Goal: Contribute content: Add original content to the website for others to see

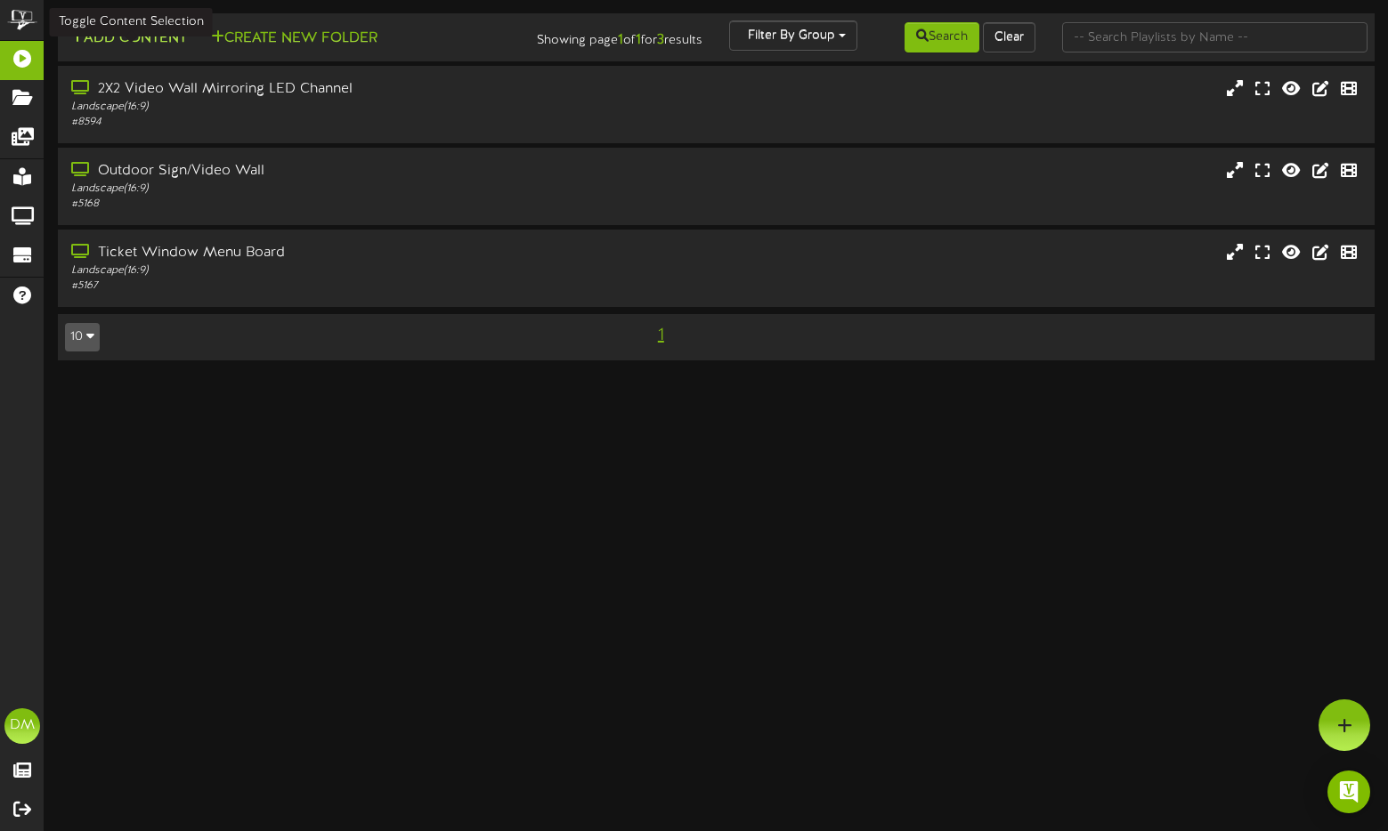
click at [125, 42] on button "Add Content" at bounding box center [128, 39] width 127 height 22
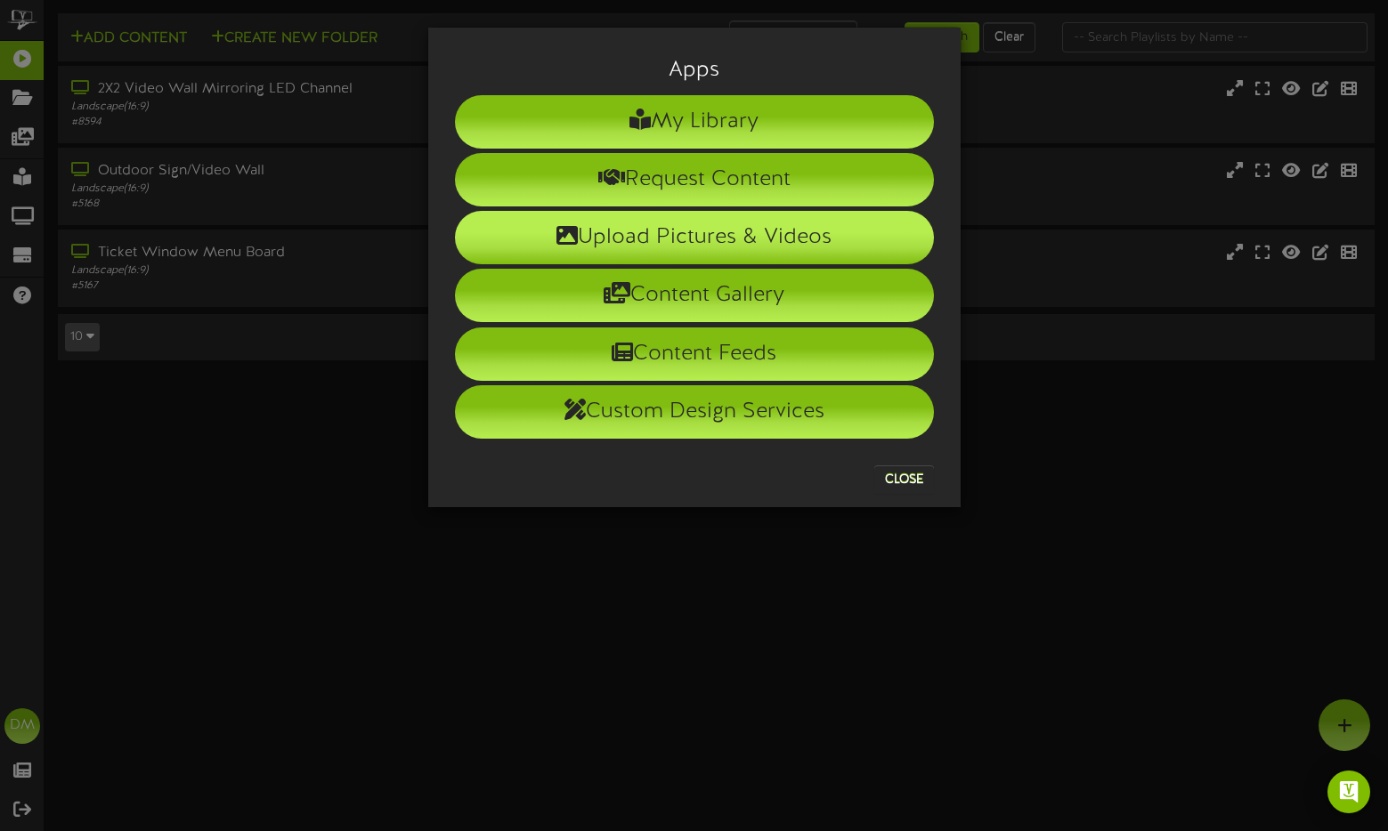
click at [587, 254] on li "Upload Pictures & Videos" at bounding box center [694, 237] width 479 height 53
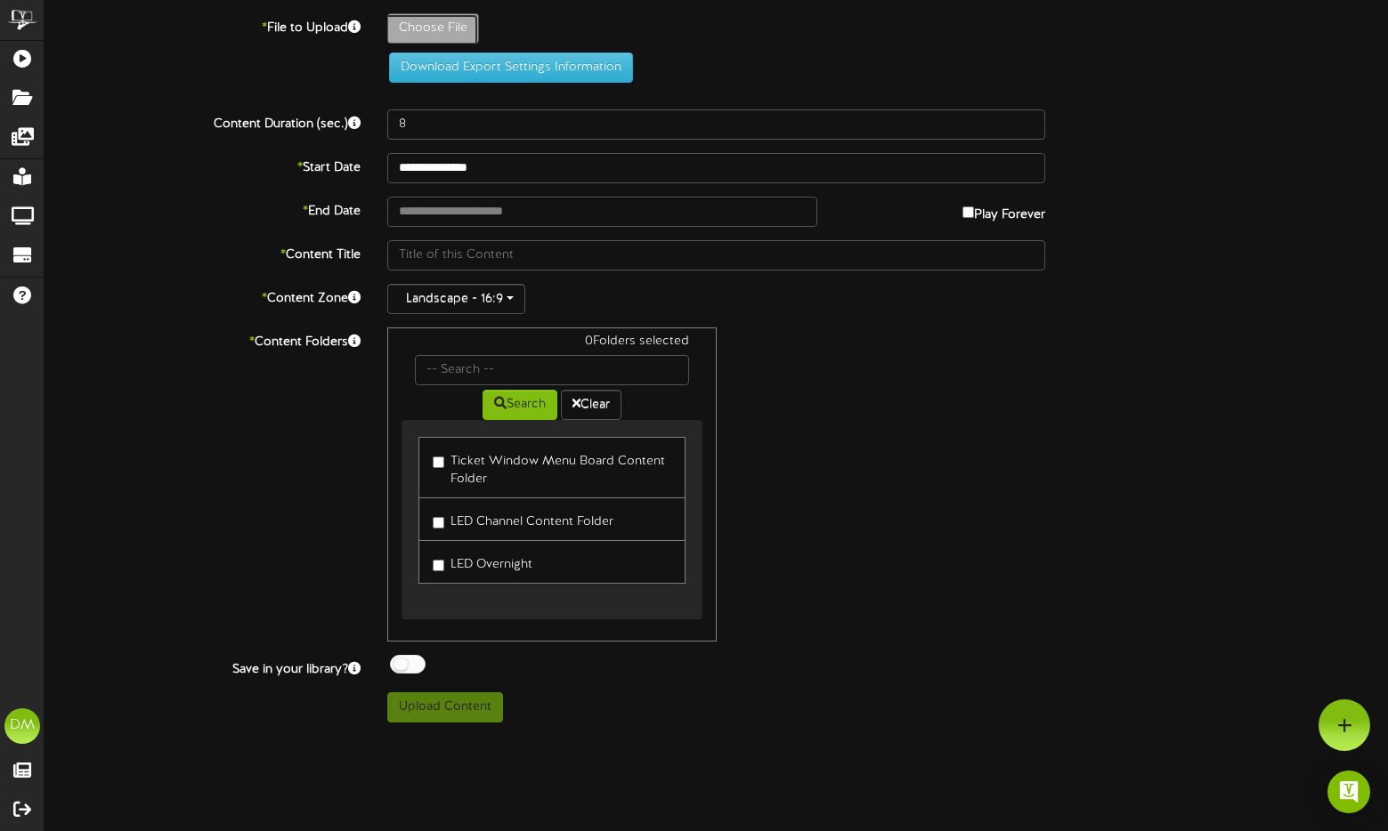
type input "**********"
type input "W-Billboard-NachoRedondESP_CAB-02052026"
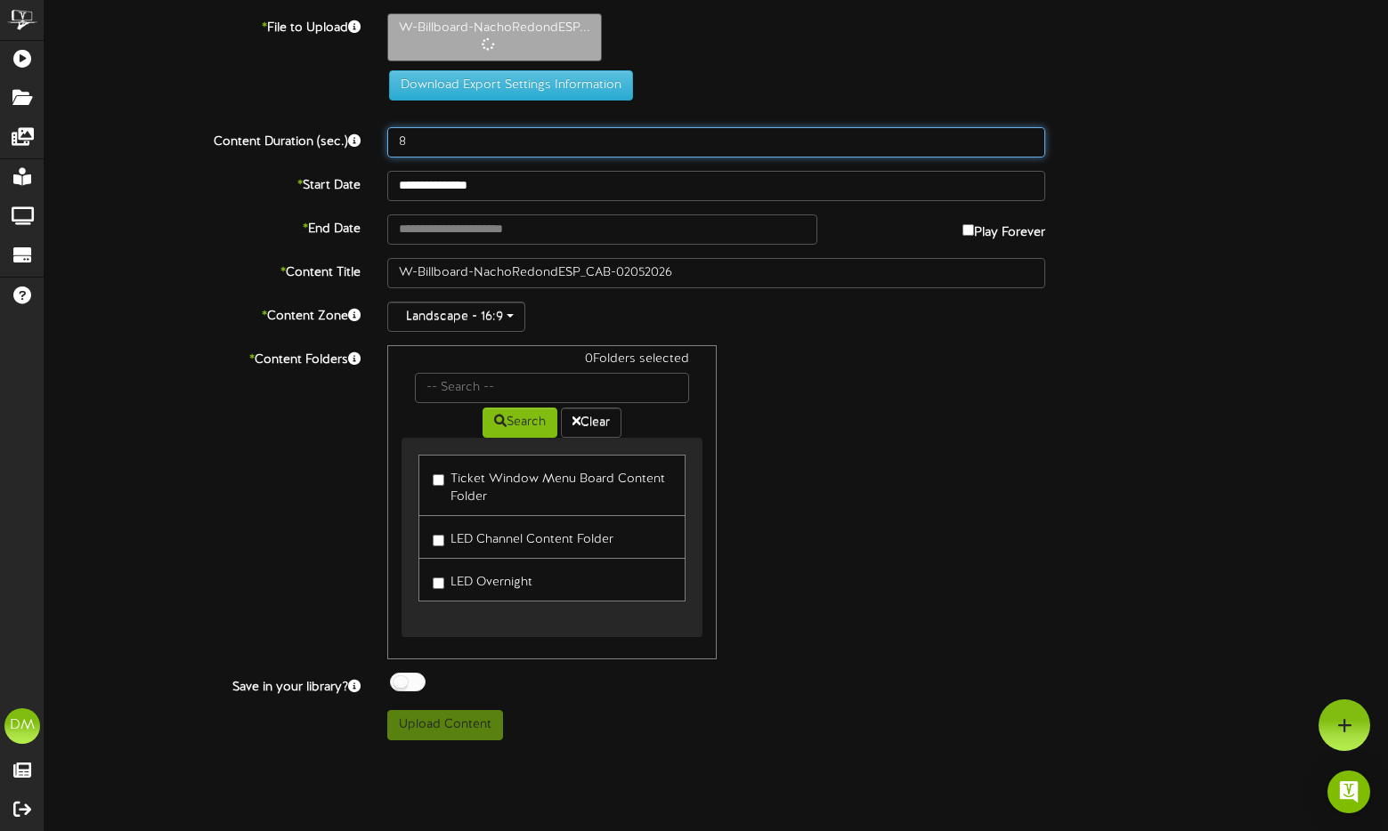
drag, startPoint x: 409, startPoint y: 140, endPoint x: 372, endPoint y: 125, distance: 40.3
click at [372, 125] on div "**********" at bounding box center [716, 376] width 1343 height 727
type input "5"
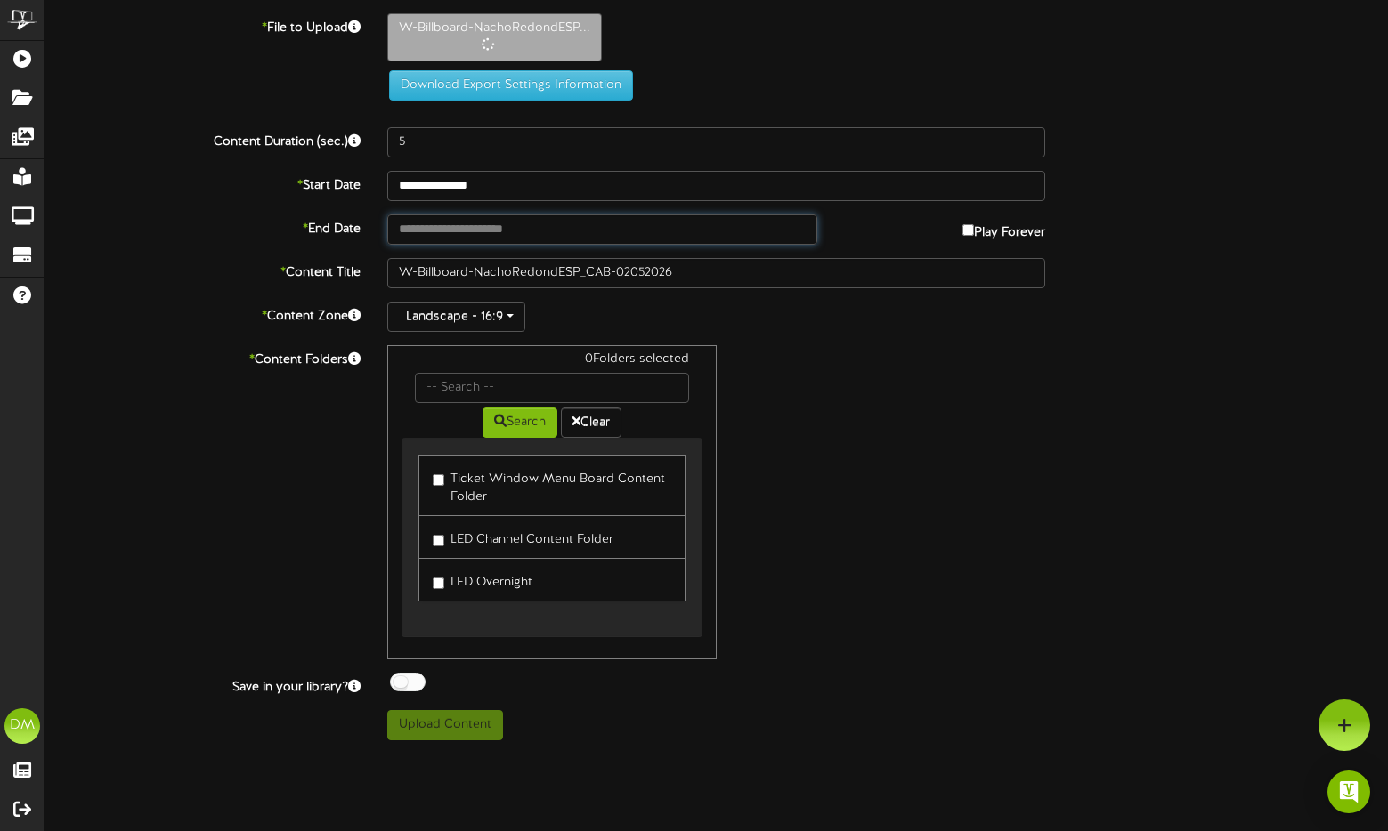
click at [417, 225] on input "text" at bounding box center [602, 230] width 430 height 30
type input "**********"
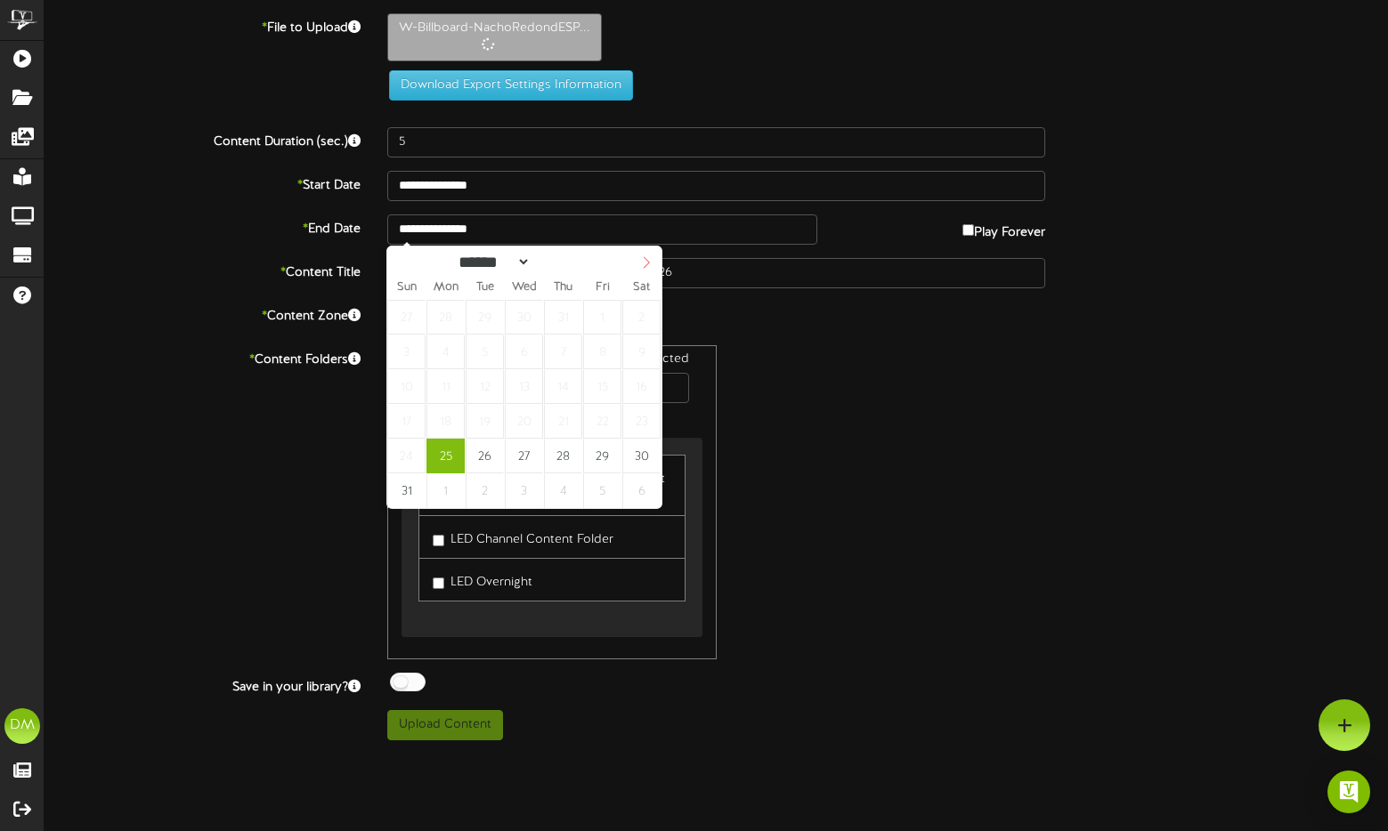
click at [649, 259] on icon at bounding box center [646, 262] width 12 height 12
select select "**"
click at [649, 259] on icon at bounding box center [646, 262] width 12 height 12
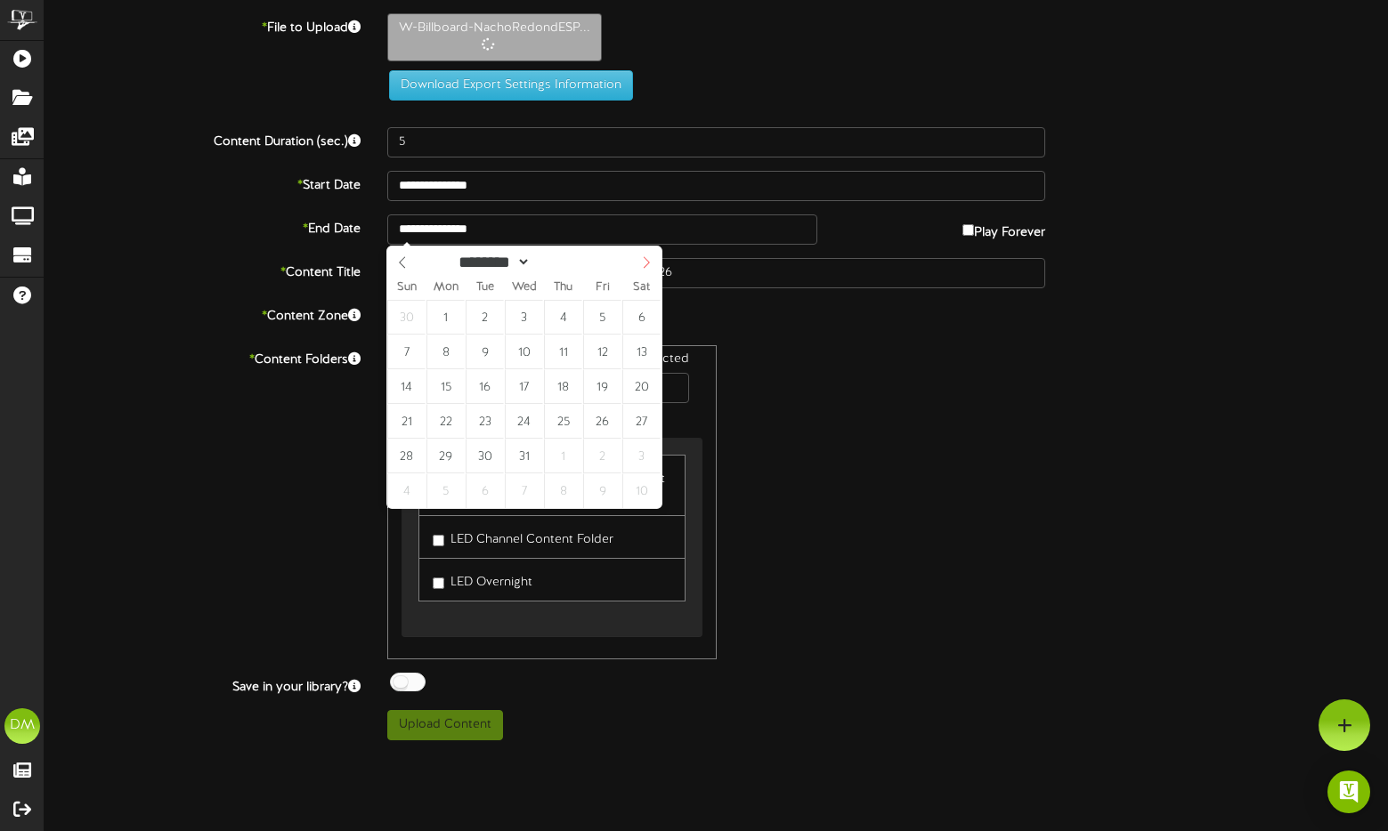
type input "****"
click at [649, 259] on icon at bounding box center [646, 262] width 12 height 12
select select "*"
click at [649, 259] on icon at bounding box center [646, 262] width 12 height 12
type input "**********"
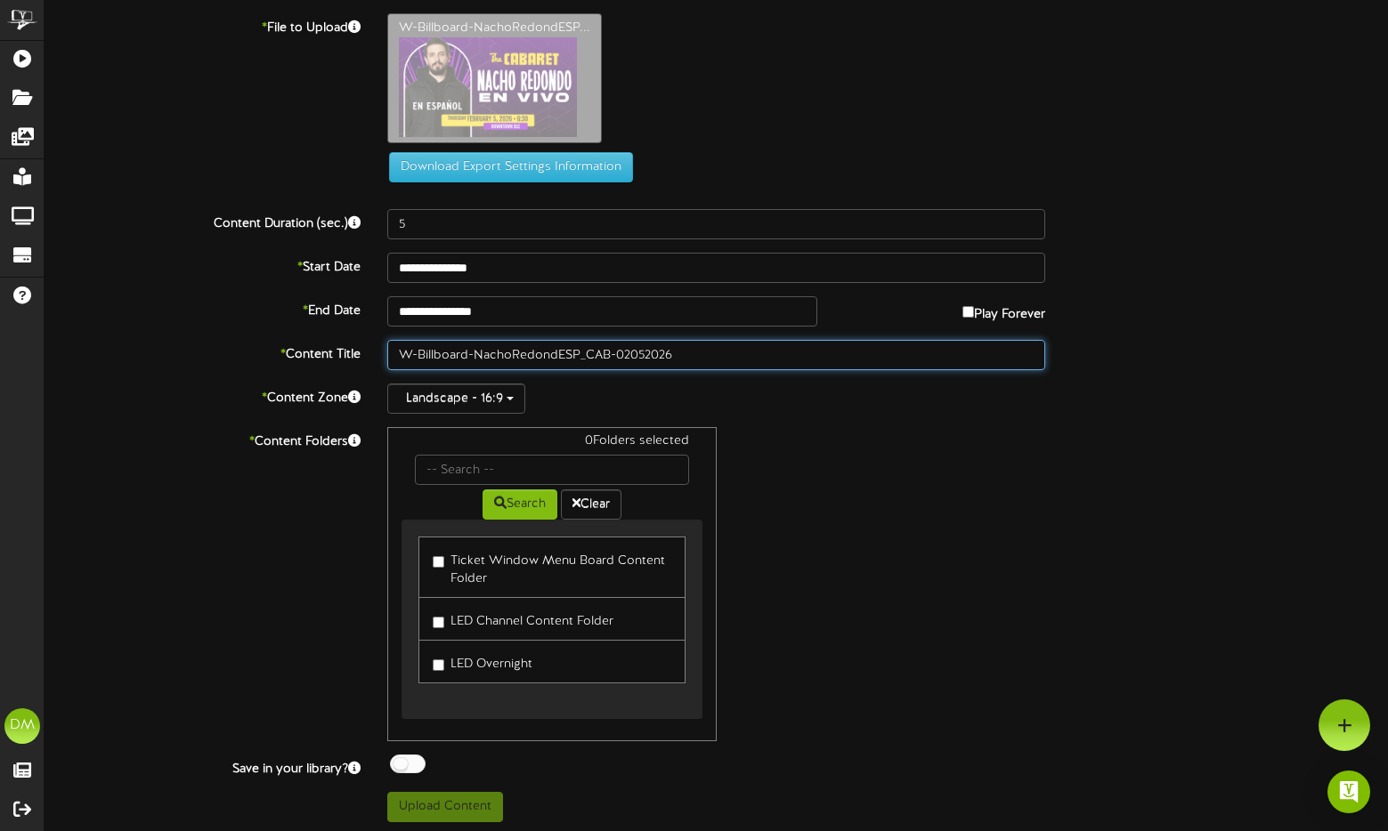
click at [484, 340] on input "W-Billboard-NachoRedondESP_CAB-02052026" at bounding box center [716, 355] width 659 height 30
drag, startPoint x: 468, startPoint y: 353, endPoint x: 294, endPoint y: 331, distance: 175.8
click at [294, 331] on div "**********" at bounding box center [710, 417] width 1330 height 809
click at [433, 358] on input "NachoRedondESP_CAB-02052026" at bounding box center [710, 355] width 652 height 30
click at [481, 355] on input "Nacho RedondESP_CAB-02052026" at bounding box center [710, 355] width 652 height 30
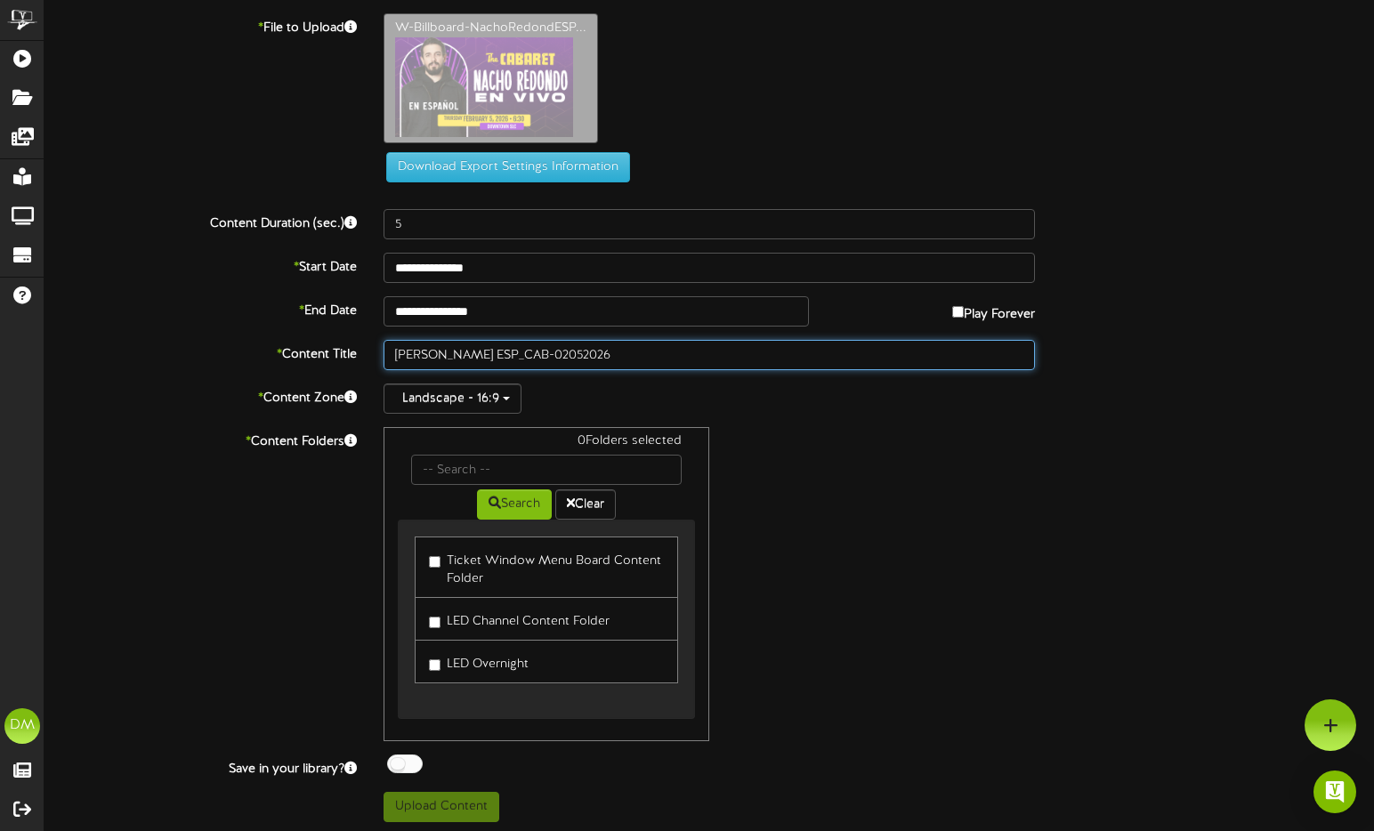
drag, startPoint x: 515, startPoint y: 355, endPoint x: 580, endPoint y: 364, distance: 66.5
click at [552, 355] on input "Nacho Redondo ESP_CAB-02052026" at bounding box center [710, 355] width 652 height 30
click at [490, 355] on input "Nacho Redondo ESP (02/05/2026)" at bounding box center [710, 355] width 652 height 30
type input "[PERSON_NAME] - ESP ([DATE])"
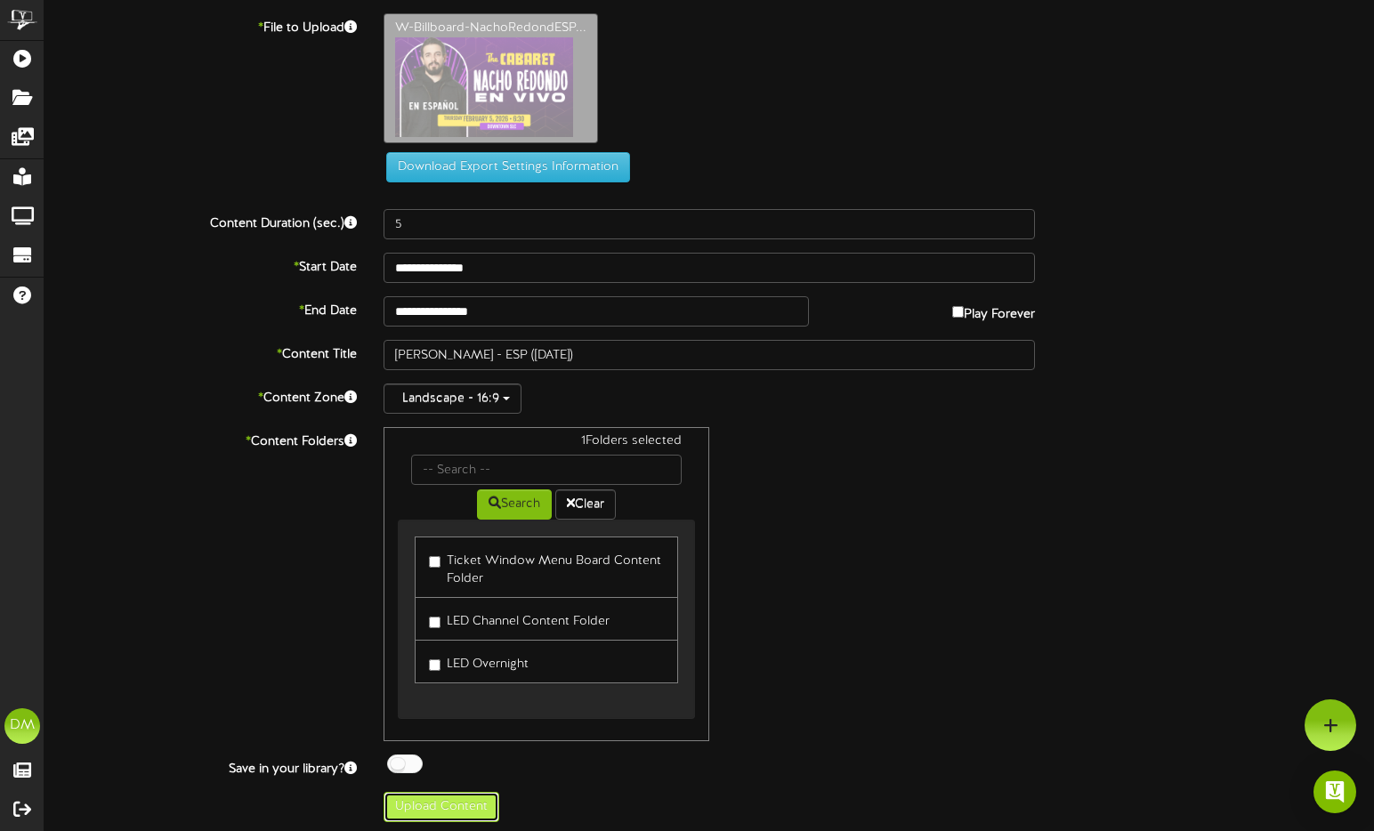
click at [395, 801] on button "Upload Content" at bounding box center [442, 807] width 116 height 30
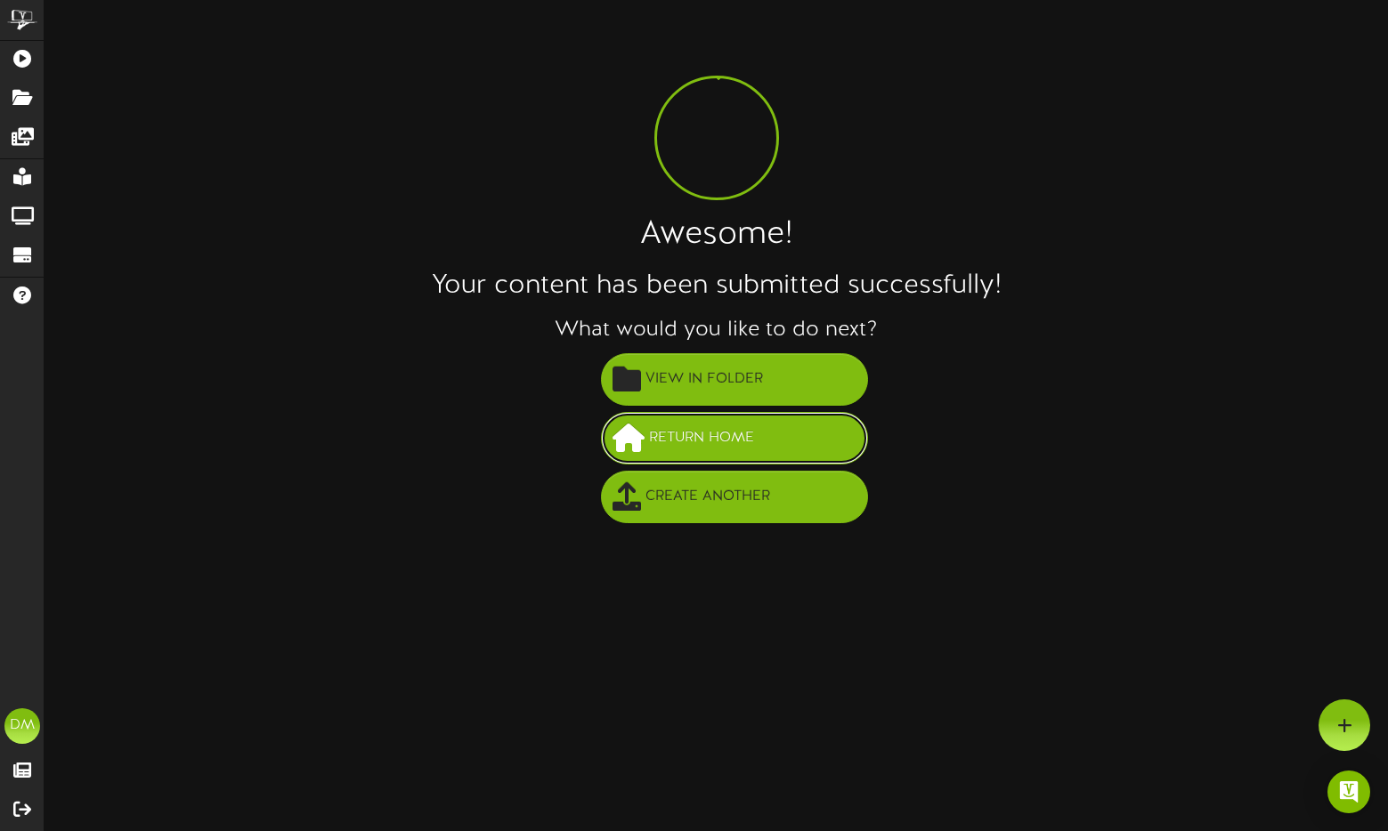
drag, startPoint x: 782, startPoint y: 440, endPoint x: 772, endPoint y: 440, distance: 10.7
click at [782, 440] on button "Return Home" at bounding box center [734, 438] width 267 height 53
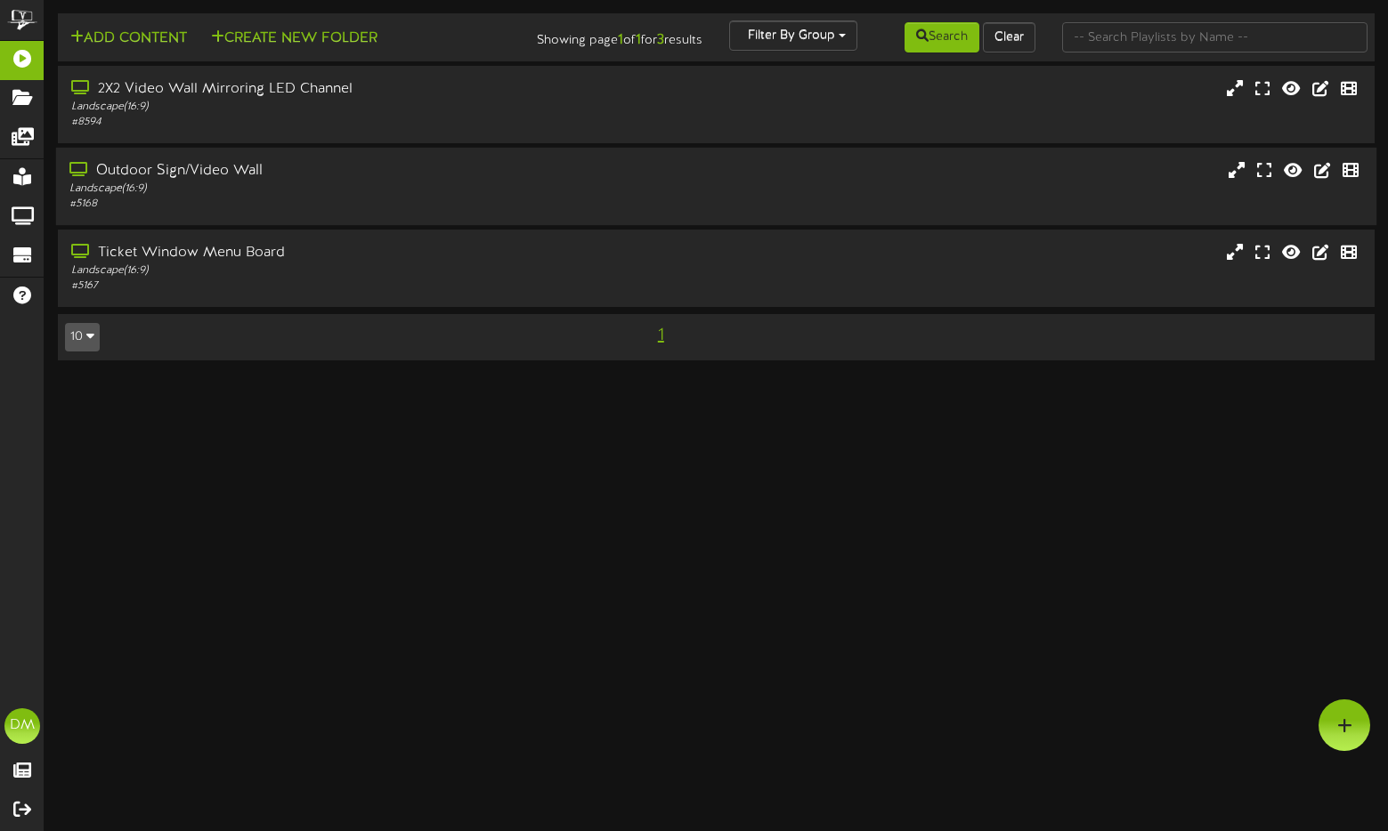
click at [169, 173] on div "Outdoor Sign/Video Wall" at bounding box center [330, 171] width 523 height 20
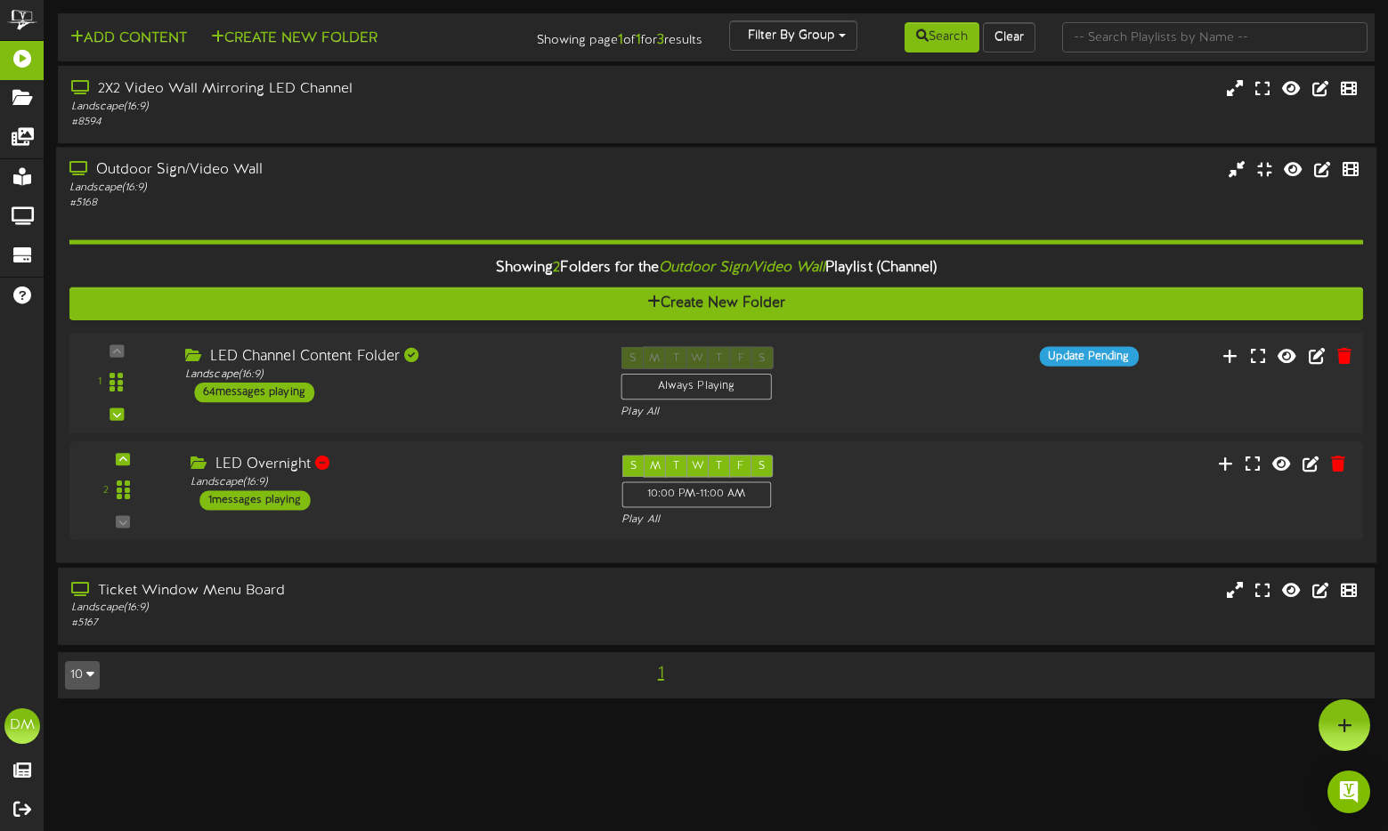
click at [322, 384] on div "LED Channel Content Folder Landscape ( 16:9 ) 64 messages playing" at bounding box center [389, 375] width 435 height 56
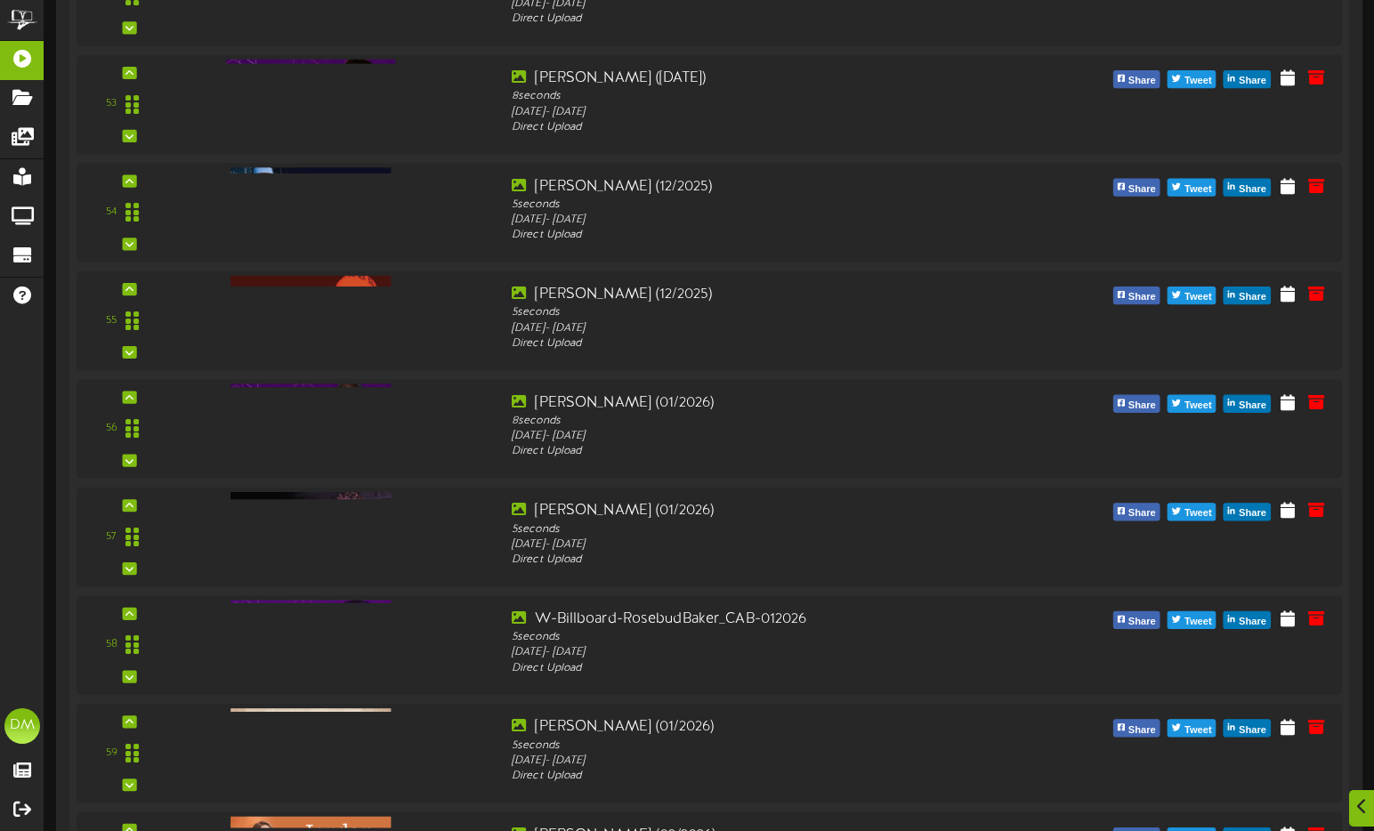
scroll to position [6832, 0]
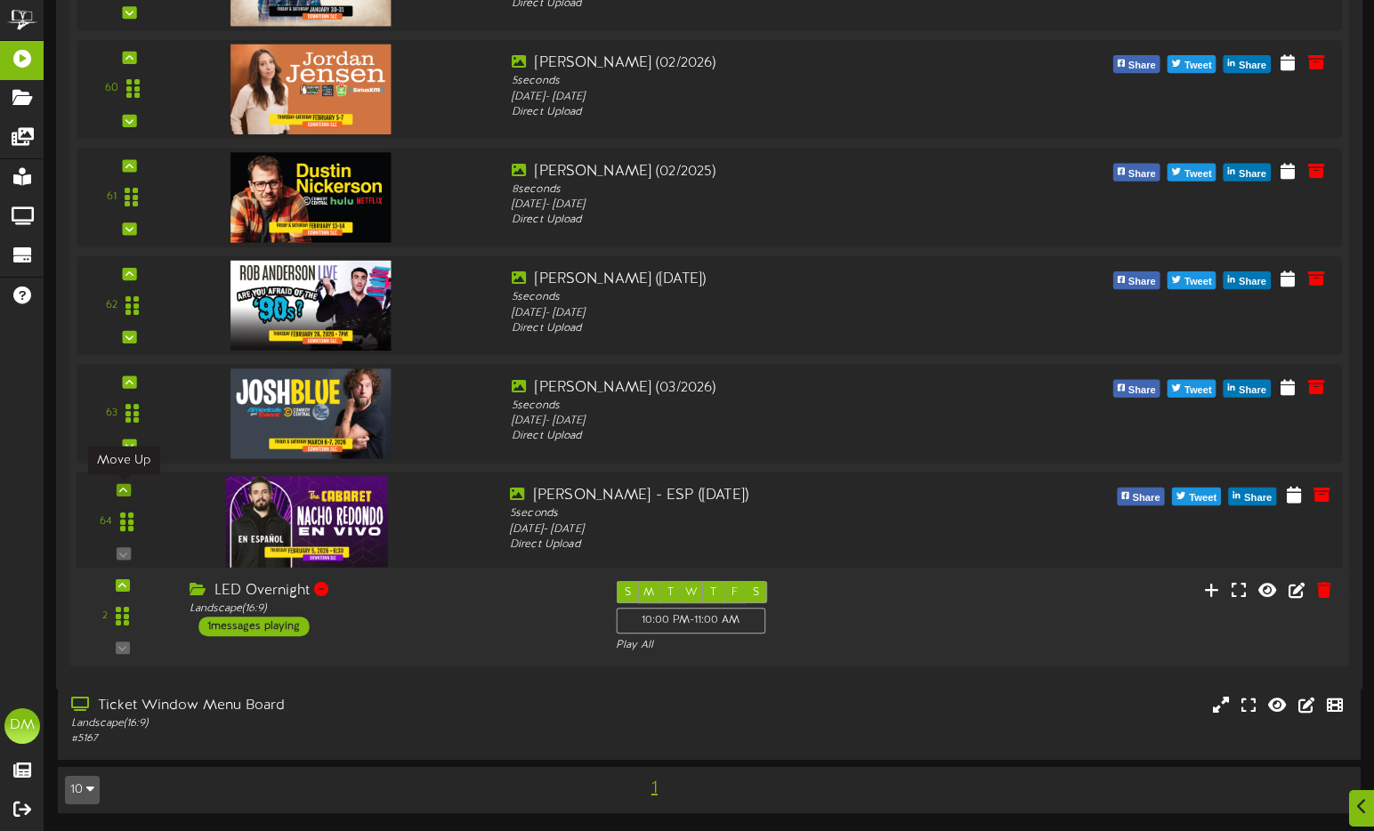
click at [120, 488] on icon at bounding box center [123, 490] width 8 height 9
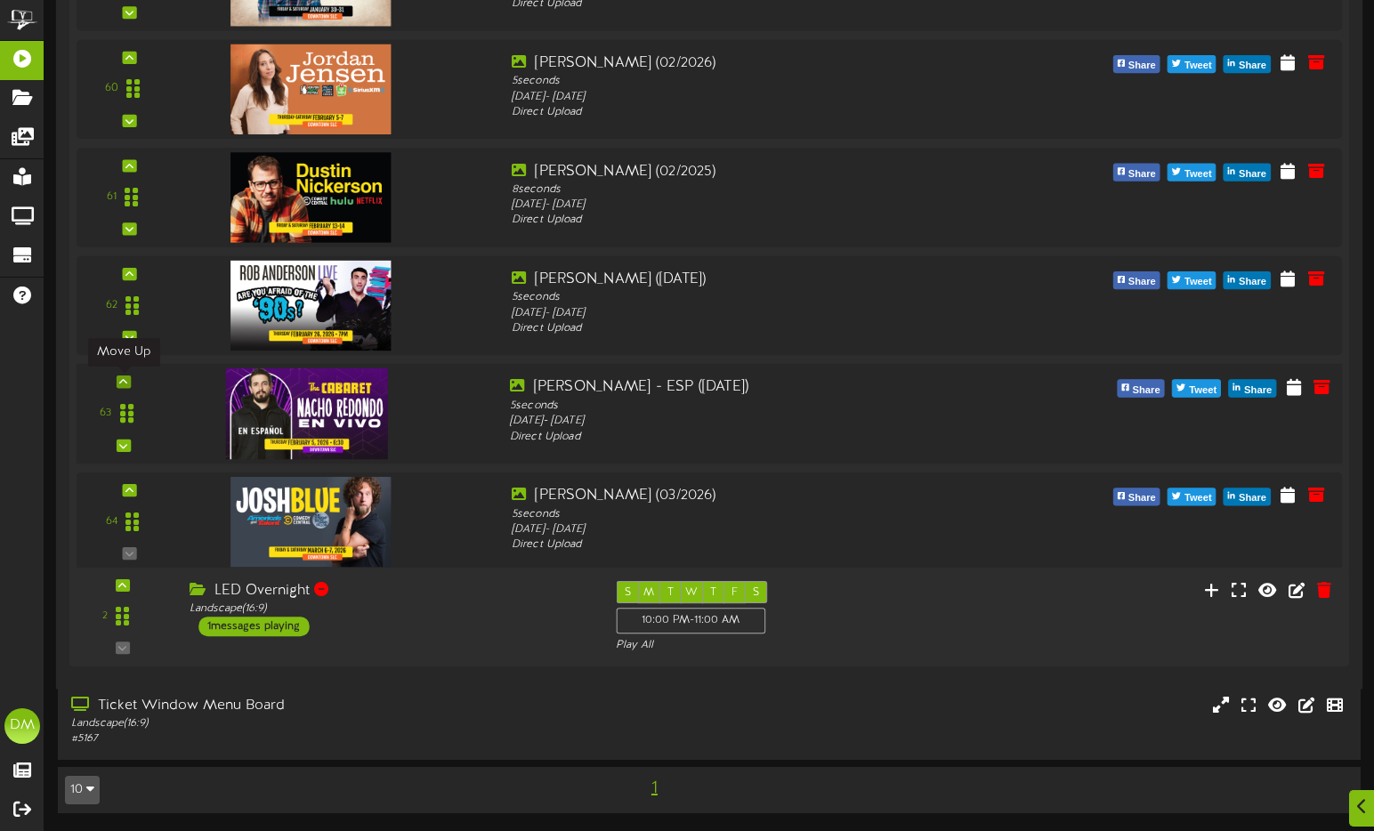
click at [123, 381] on icon at bounding box center [123, 381] width 8 height 9
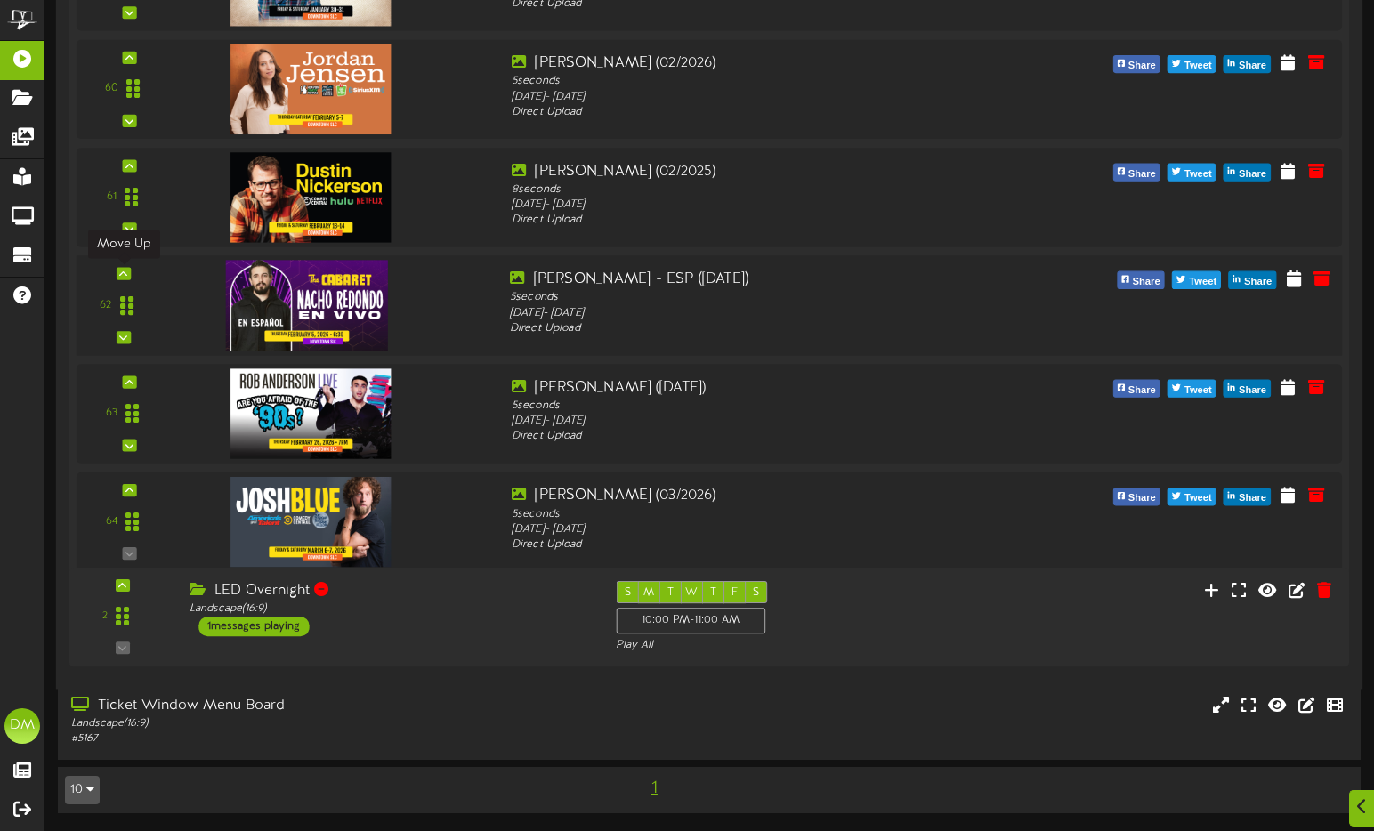
click at [125, 276] on icon at bounding box center [123, 273] width 8 height 9
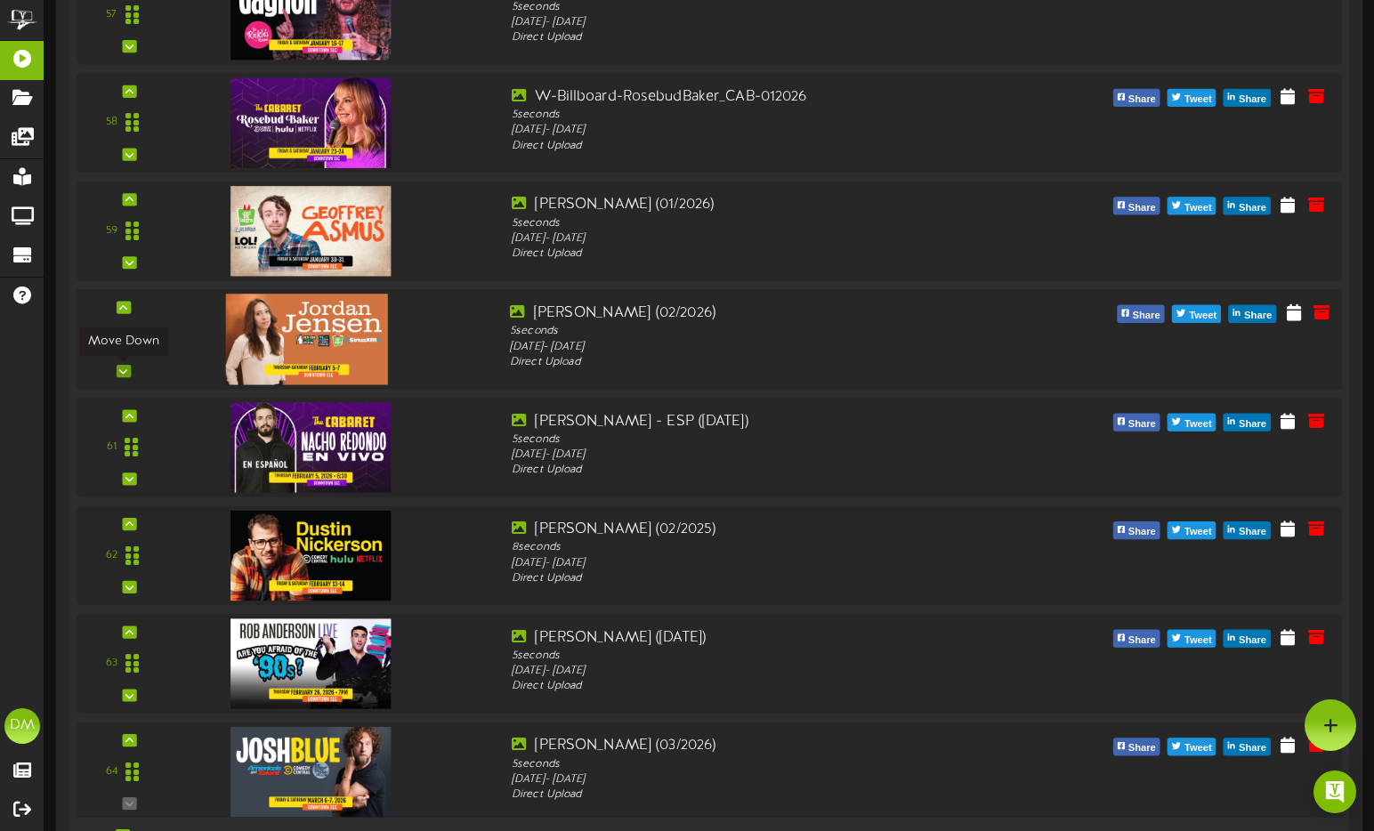
scroll to position [6581, 0]
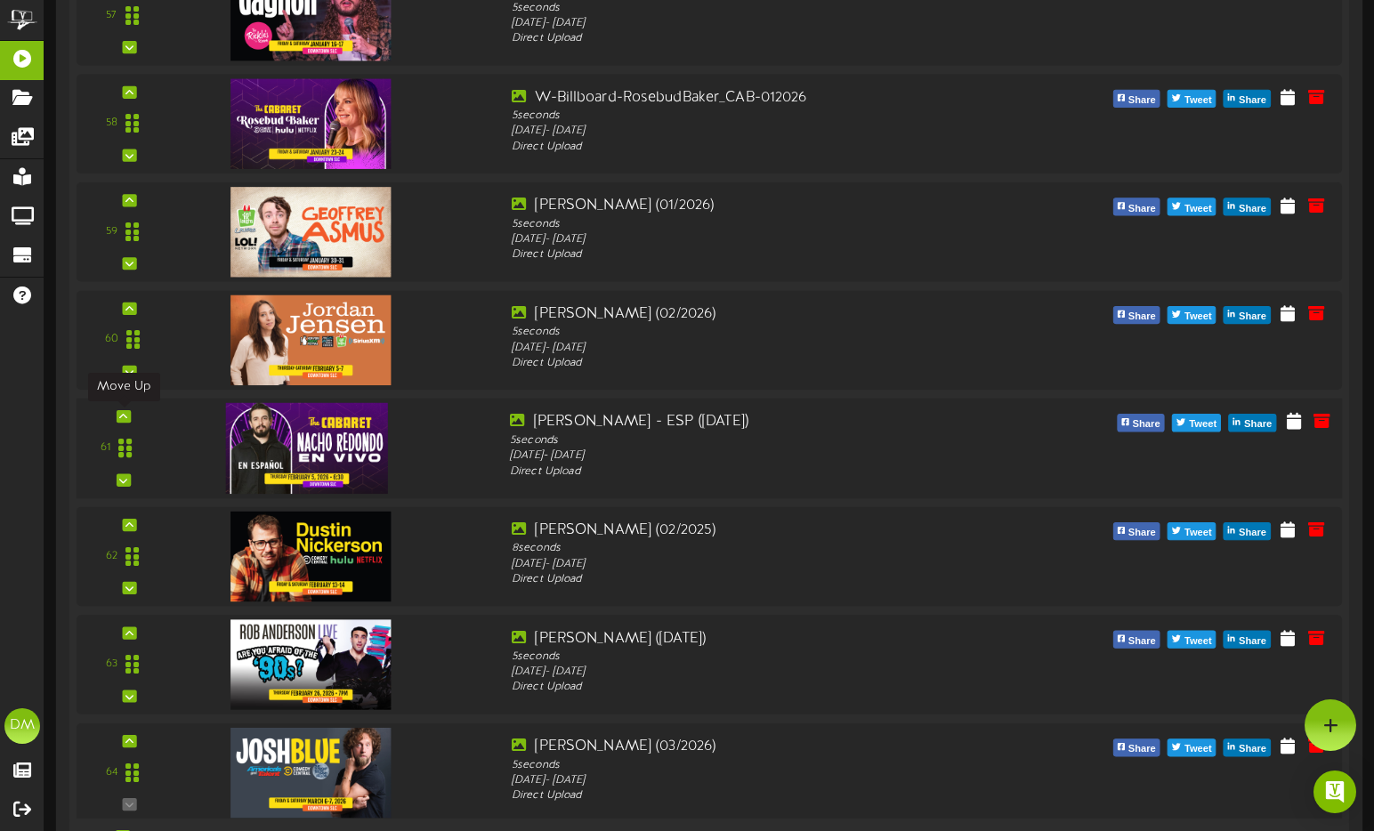
click at [126, 413] on icon at bounding box center [123, 416] width 8 height 9
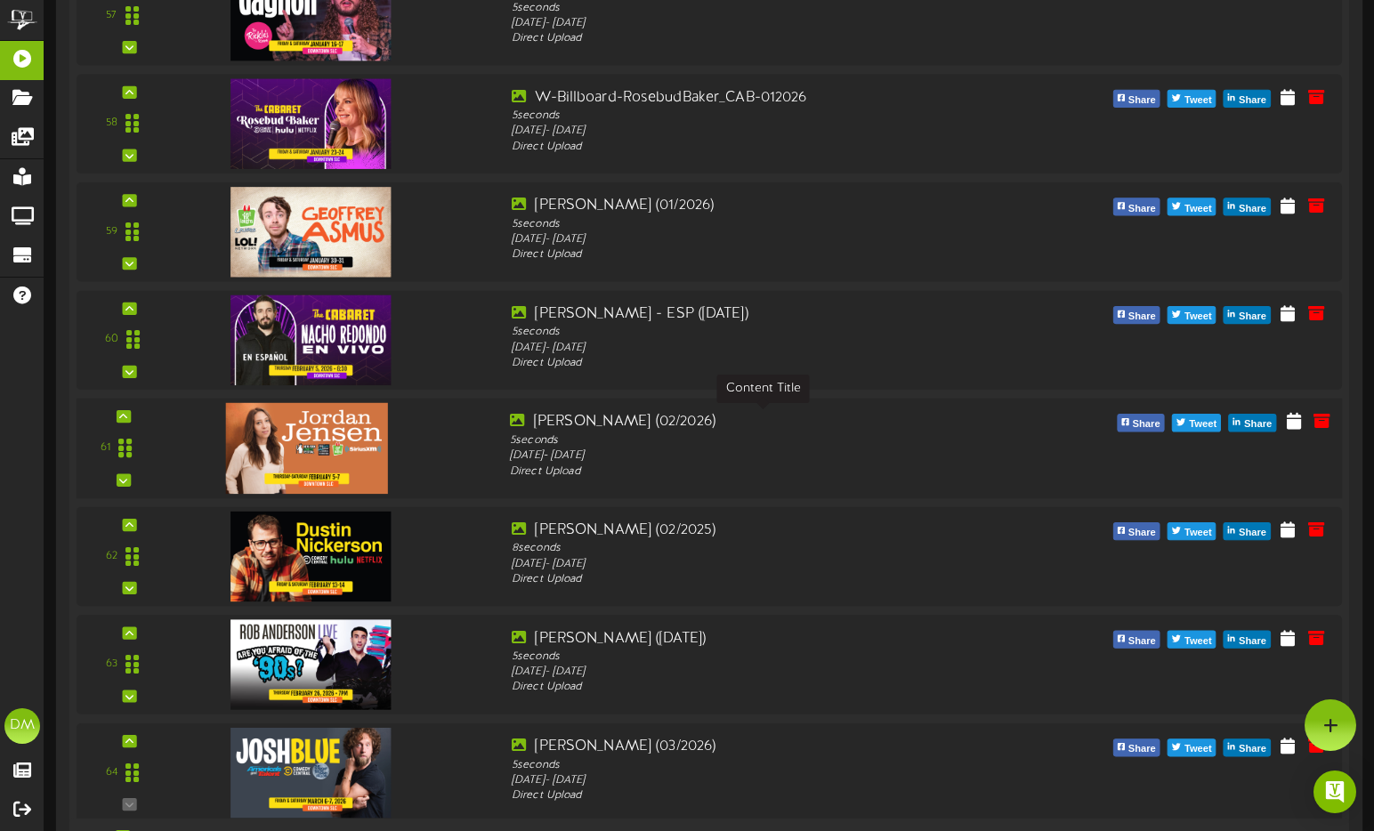
click at [912, 413] on div "[PERSON_NAME] (02/2026)" at bounding box center [763, 422] width 506 height 20
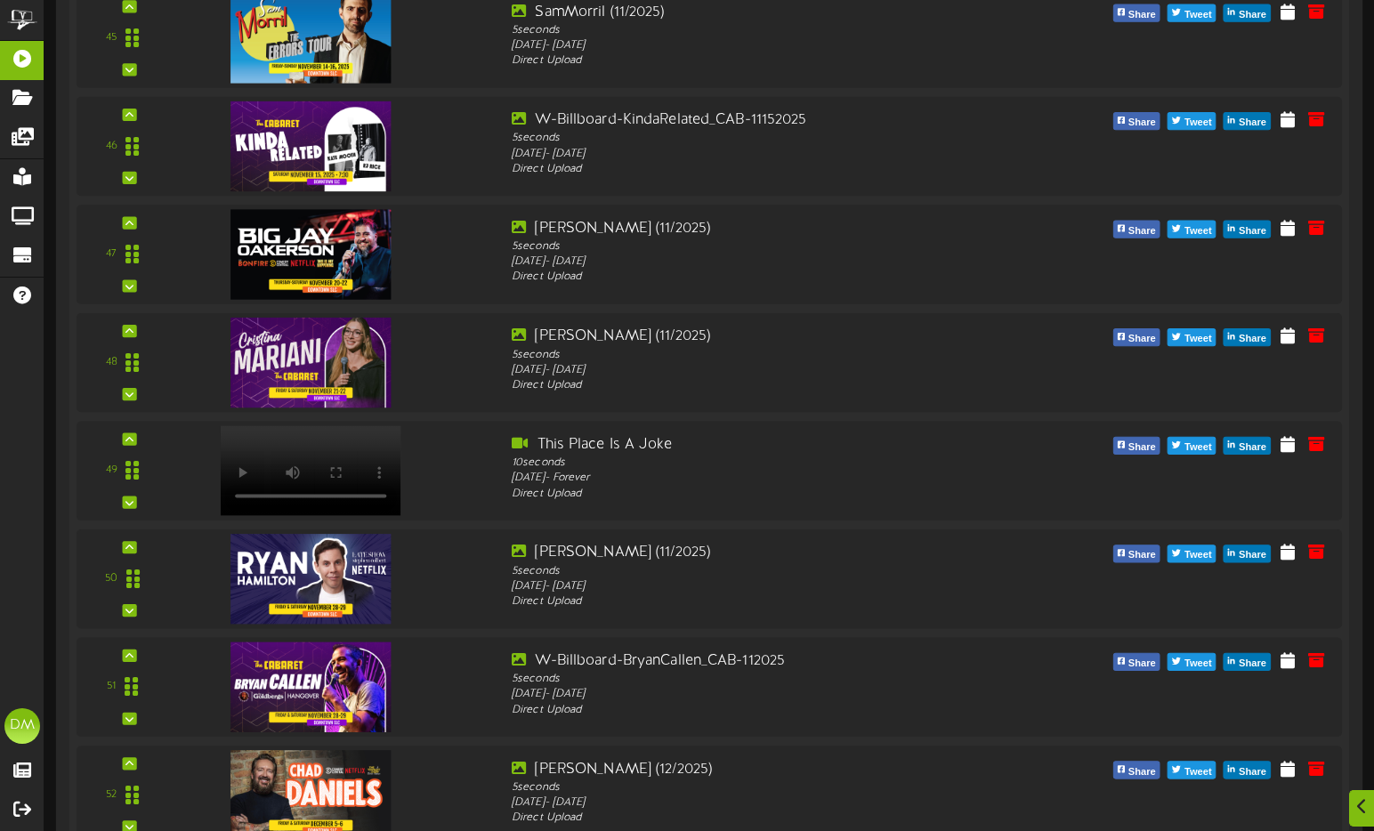
scroll to position [6703, 0]
